Goal: Connect with others: Connect with others

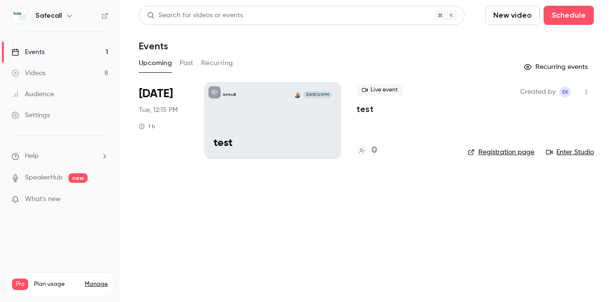
click at [578, 151] on link "Enter Studio" at bounding box center [570, 152] width 48 height 10
click at [586, 90] on icon "button" at bounding box center [586, 92] width 1 height 5
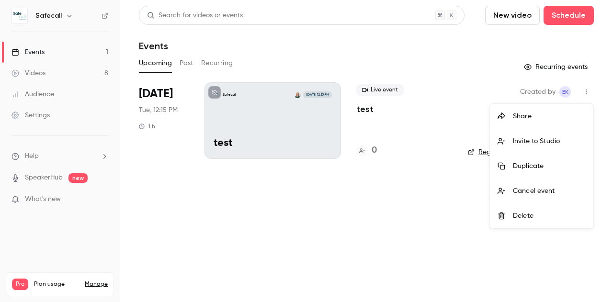
click at [519, 138] on div "Invite to Studio" at bounding box center [549, 141] width 73 height 10
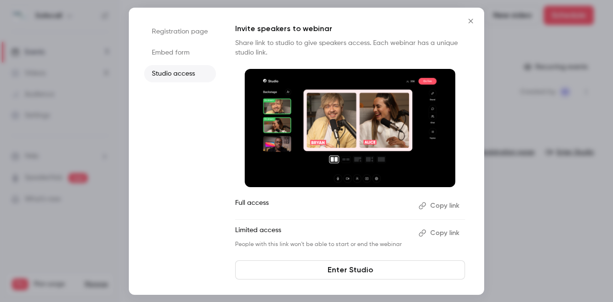
click at [442, 236] on button "Copy link" at bounding box center [440, 233] width 50 height 15
click at [444, 205] on button "Copy link" at bounding box center [440, 205] width 50 height 15
click at [469, 20] on icon "Close" at bounding box center [470, 21] width 11 height 8
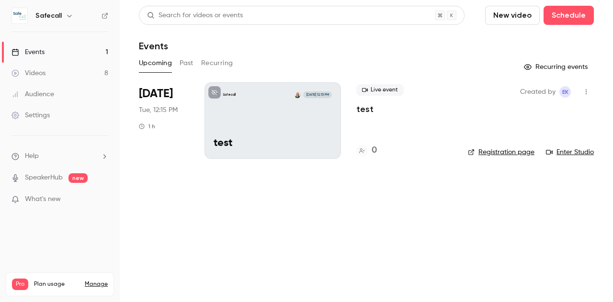
click at [567, 151] on link "Enter Studio" at bounding box center [570, 152] width 48 height 10
